Goal: Find specific page/section: Find specific page/section

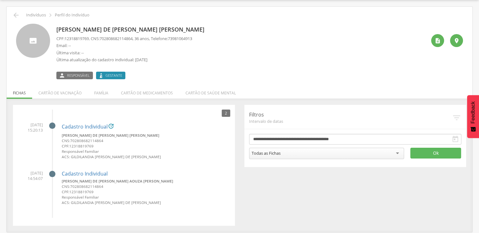
scroll to position [19, 0]
click at [13, 9] on div " Indivíduos  Perfil do Indivíduo [PERSON_NAME] de [PERSON_NAME] [PERSON_NAME]…" at bounding box center [240, 119] width 466 height 225
click at [16, 21] on div "[PERSON_NAME] de [PERSON_NAME] [PERSON_NAME] CPF: 12318819769 , CNS: [PHONE_NUM…" at bounding box center [239, 49] width 457 height 60
click at [18, 7] on div " Supervisão  Distritos  Ubs adicionar ubs  Coordenador: - [GEOGRAPHIC_DATA]…" at bounding box center [239, 116] width 479 height 233
click at [16, 15] on icon "" at bounding box center [16, 15] width 8 height 8
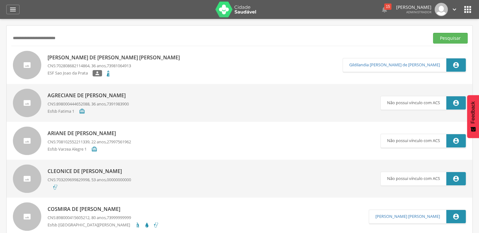
drag, startPoint x: 77, startPoint y: 41, endPoint x: 0, endPoint y: 26, distance: 78.3
click at [0, 26] on div " Supervisão  Distritos  Ubs adicionar ubs  Coordenador: - [GEOGRAPHIC_DATA]…" at bounding box center [239, 135] width 479 height 233
type input "**********"
click at [433, 33] on button "Pesquisar" at bounding box center [450, 38] width 35 height 11
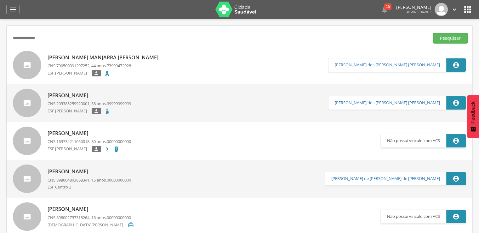
click at [75, 60] on p "[PERSON_NAME] Manjarra [PERSON_NAME]" at bounding box center [105, 57] width 114 height 7
type input "**********"
